Goal: Task Accomplishment & Management: Manage account settings

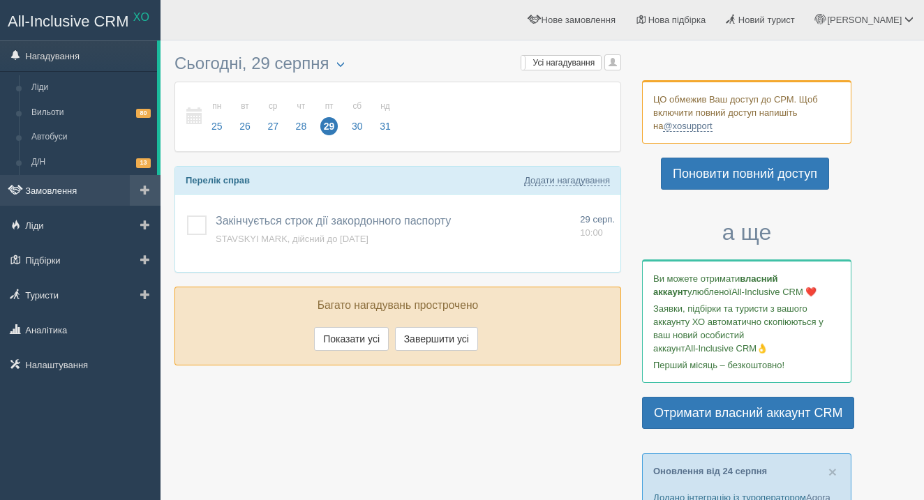
click at [66, 193] on link "Замовлення" at bounding box center [80, 190] width 161 height 31
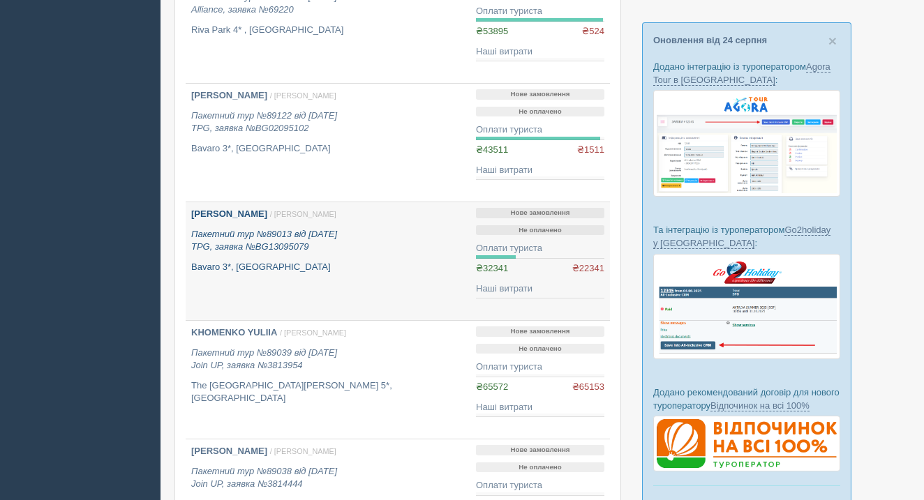
scroll to position [436, 0]
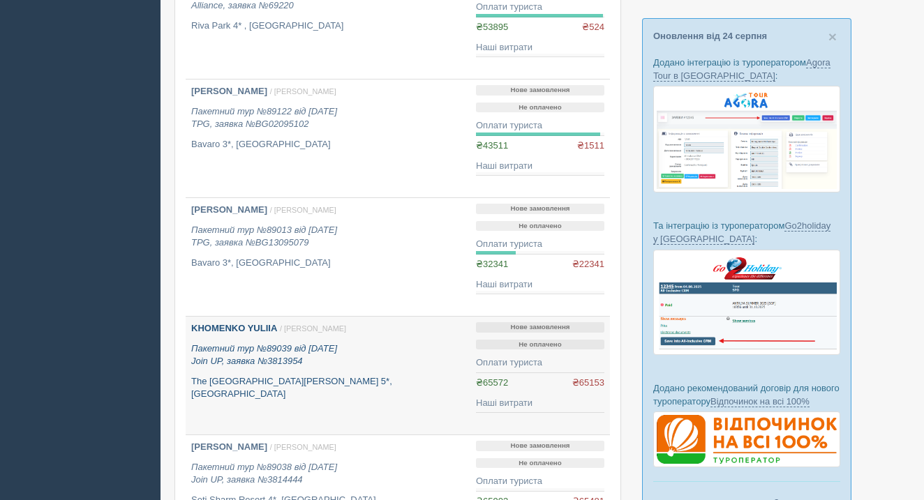
click at [297, 357] on icon "Пакетний тур №89039 від [DATE] Join UP, заявка №3813954" at bounding box center [264, 355] width 146 height 24
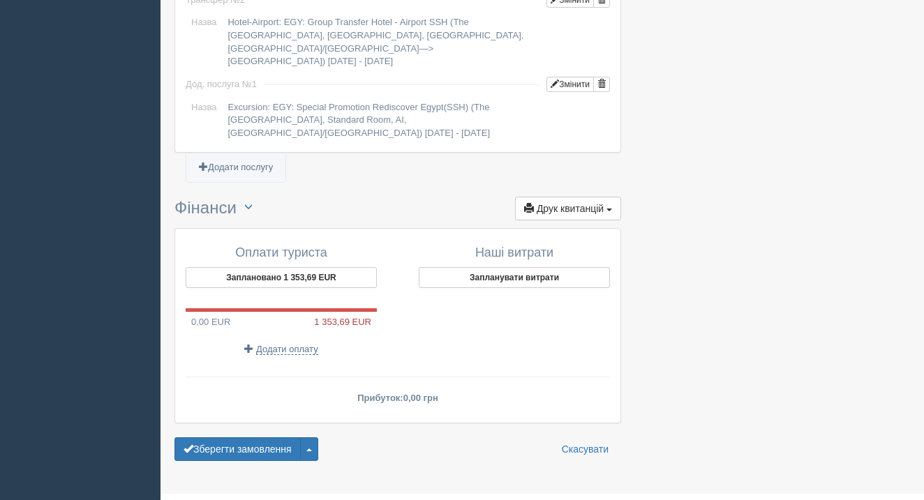
scroll to position [1371, 0]
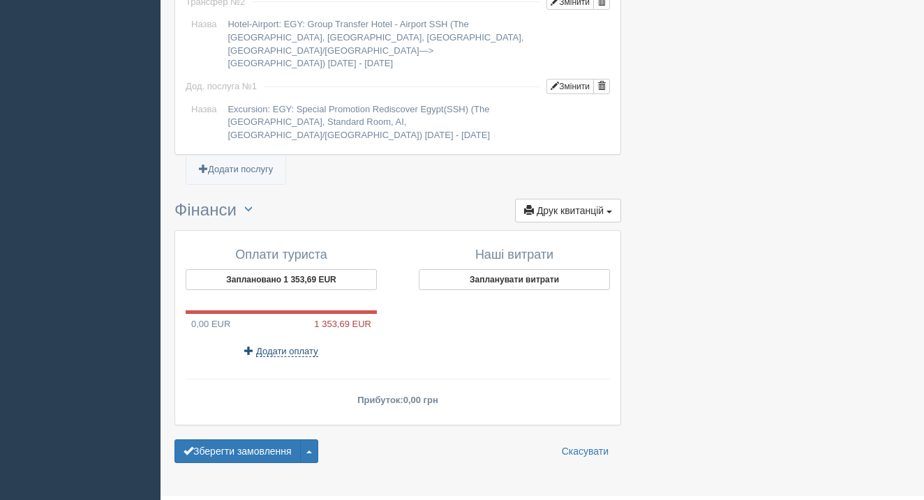
click at [292, 347] on span "Додати оплату" at bounding box center [287, 351] width 62 height 11
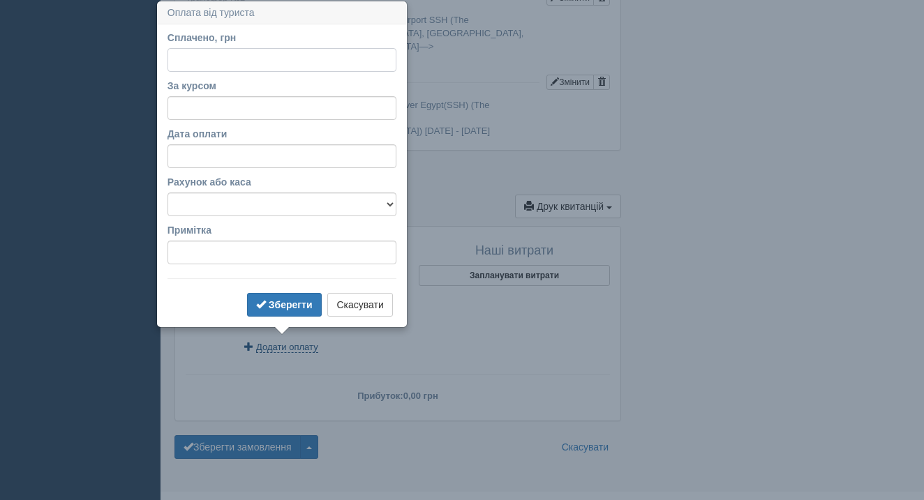
scroll to position [1376, 0]
type input "65500"
click at [236, 85] on label "За курсом" at bounding box center [282, 85] width 229 height 14
click at [236, 96] on input "За курсом" at bounding box center [282, 108] width 229 height 24
click at [236, 101] on input "За курсом" at bounding box center [282, 108] width 229 height 24
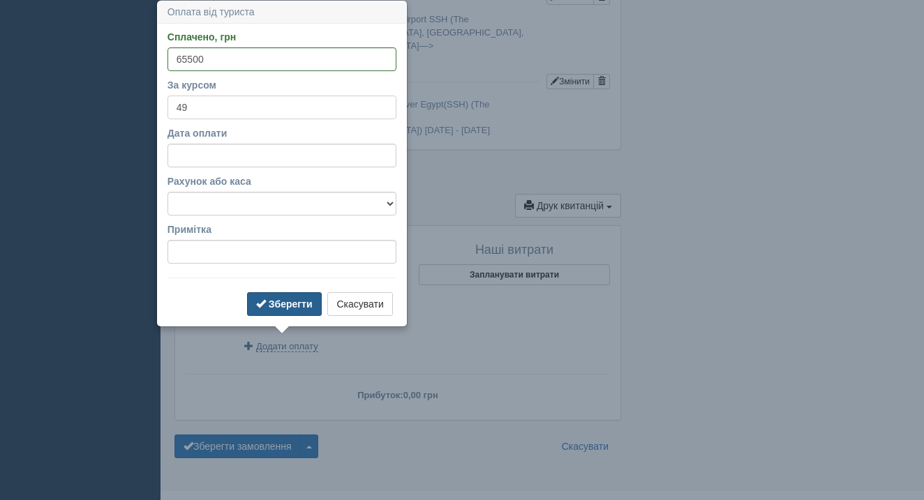
type input "49"
click at [277, 302] on b "Зберегти" at bounding box center [291, 304] width 44 height 11
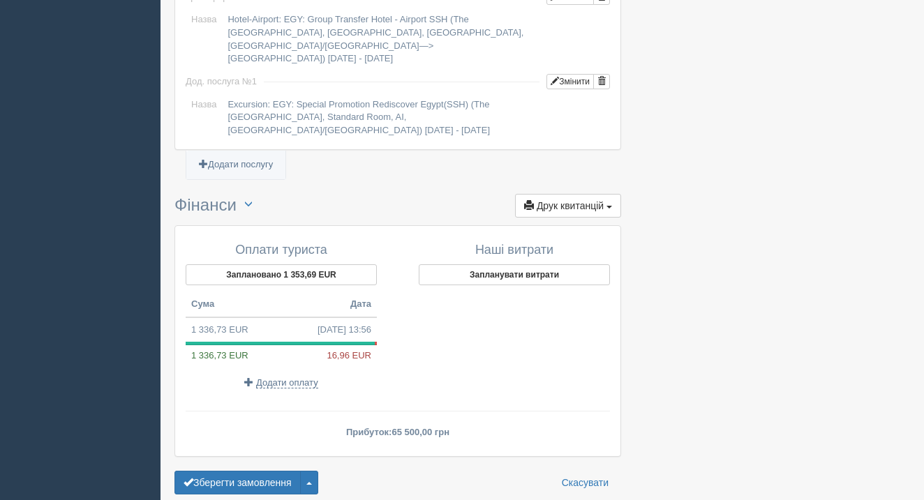
click at [594, 202] on span "Друк квитанцій" at bounding box center [570, 205] width 67 height 11
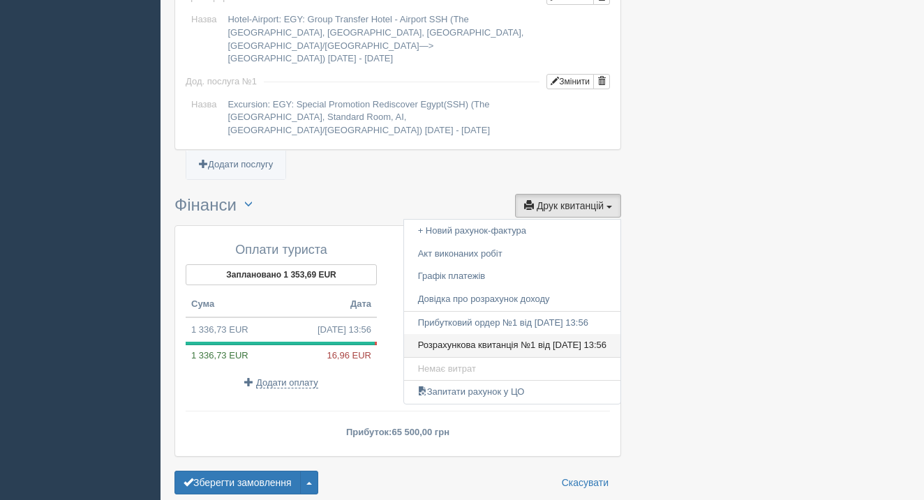
click at [554, 346] on link "Розрахункова квитанція №1 від 29.08.2025 13:56" at bounding box center [512, 345] width 216 height 23
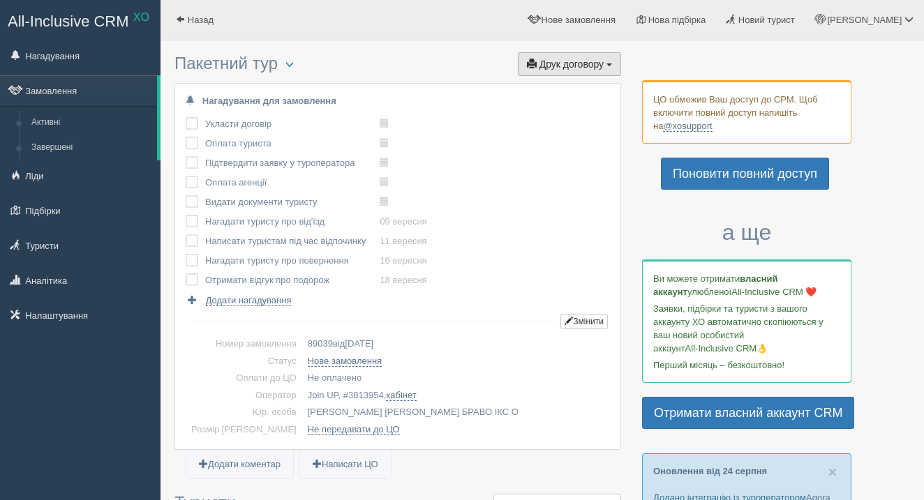
scroll to position [0, 0]
click at [568, 59] on span "Друк договору" at bounding box center [572, 64] width 64 height 11
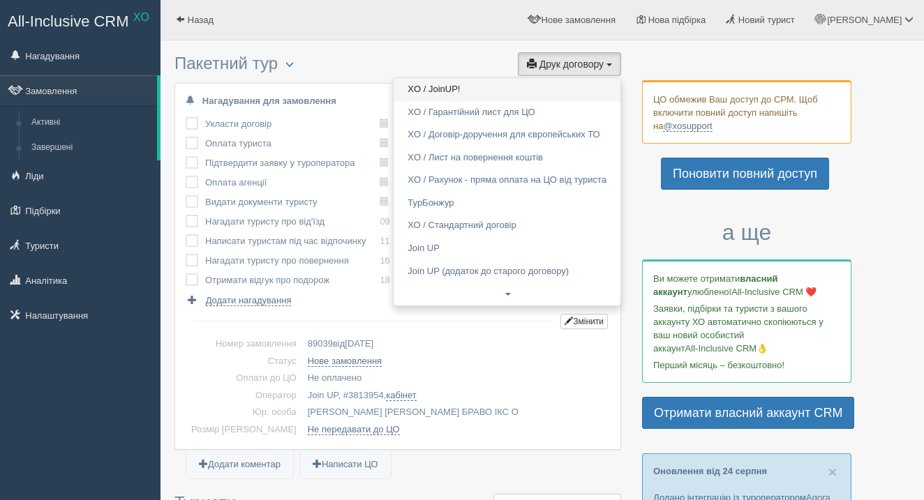
click at [510, 87] on link "XO / JoinUP!" at bounding box center [507, 89] width 227 height 23
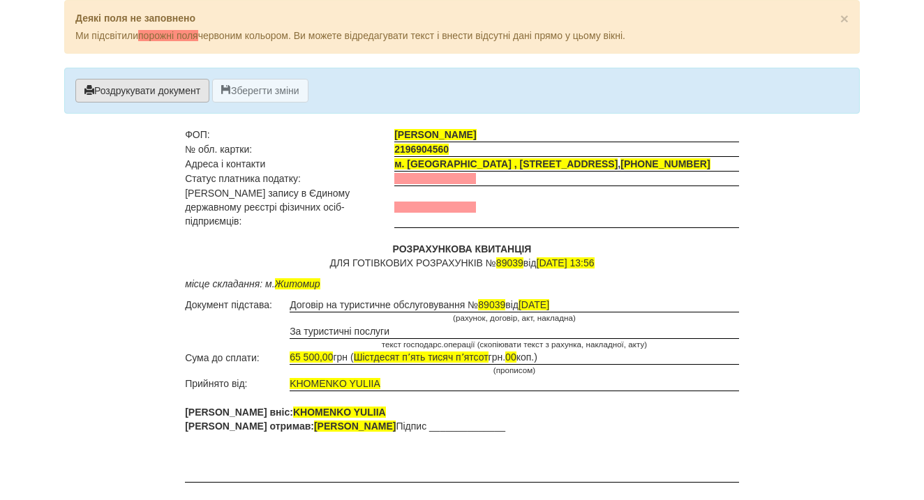
click at [209, 96] on button "Роздрукувати документ" at bounding box center [142, 91] width 134 height 24
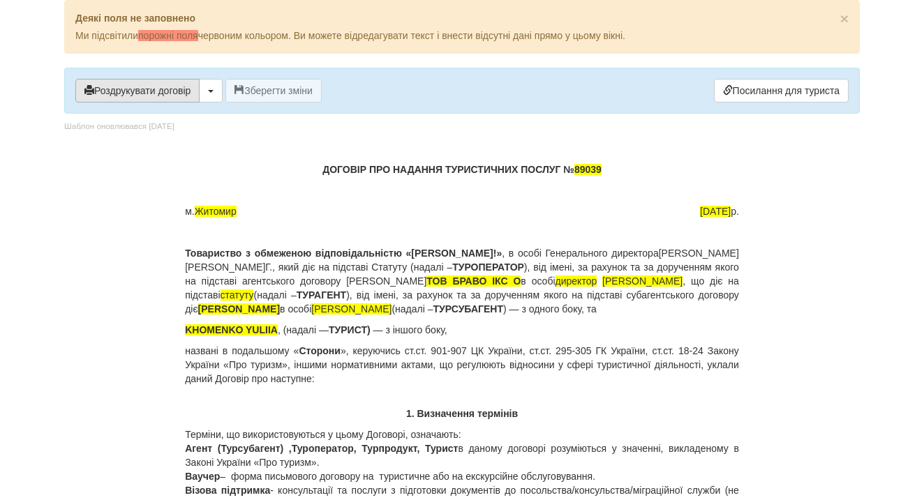
click at [174, 86] on button "Роздрукувати договір" at bounding box center [137, 91] width 124 height 24
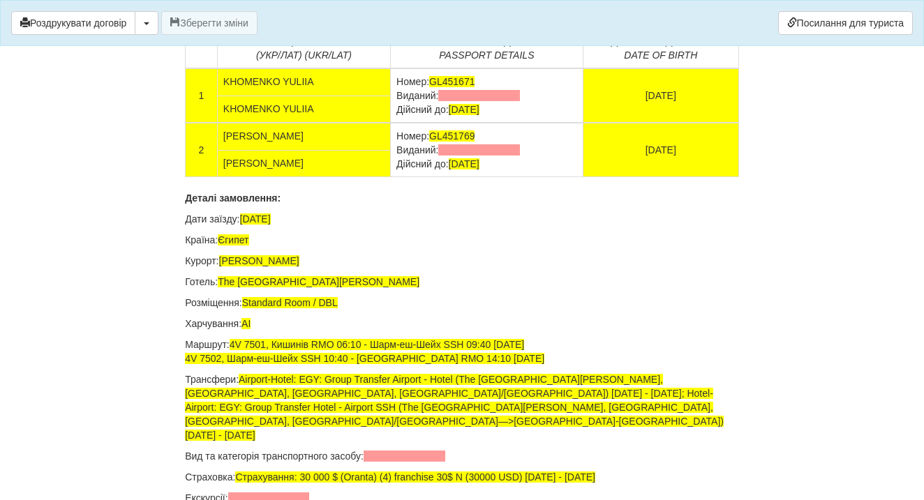
scroll to position [9326, 0]
